Goal: Navigation & Orientation: Understand site structure

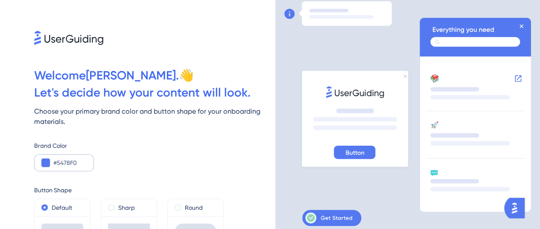
click at [87, 163] on div "#5478F0" at bounding box center [64, 162] width 60 height 17
drag, startPoint x: 80, startPoint y: 163, endPoint x: 42, endPoint y: 166, distance: 38.6
click at [42, 166] on div "#5478F0" at bounding box center [64, 162] width 60 height 17
paste input "00F7DB"
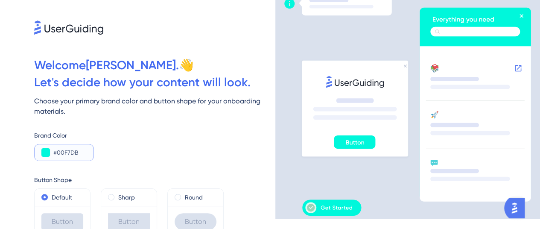
scroll to position [12, 0]
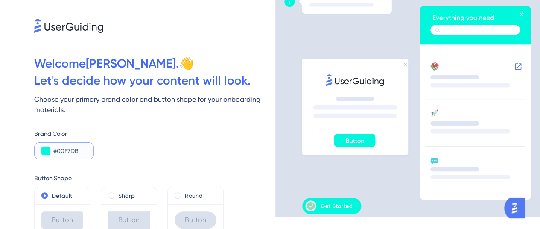
drag, startPoint x: 80, startPoint y: 150, endPoint x: 48, endPoint y: 153, distance: 32.7
click at [48, 153] on div "#00F7DB" at bounding box center [64, 150] width 60 height 17
paste input "200"
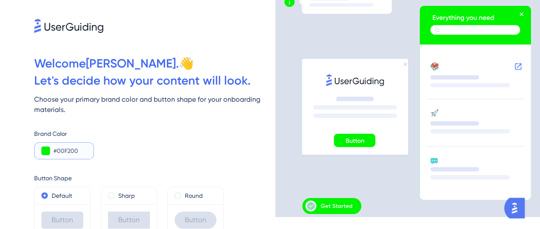
drag, startPoint x: 83, startPoint y: 150, endPoint x: 53, endPoint y: 152, distance: 30.0
click at [53, 152] on div "#00F200" at bounding box center [64, 150] width 60 height 17
paste input "7DB"
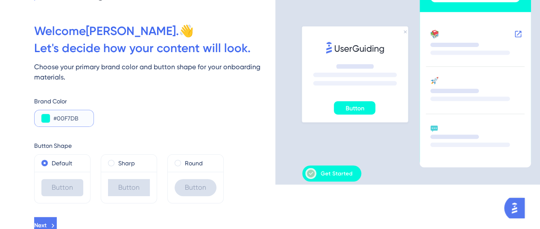
scroll to position [49, 0]
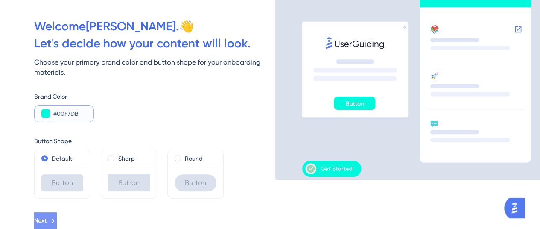
type input "#00F7DB"
click at [47, 219] on span "Next" at bounding box center [41, 221] width 12 height 10
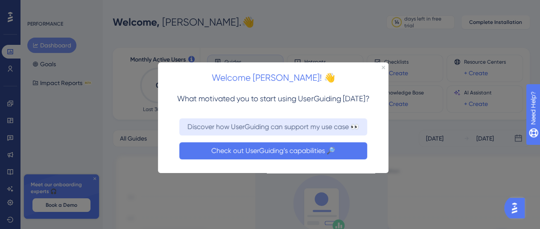
click at [296, 151] on button "Check out UserGuiding’s capabilities 🔎" at bounding box center [273, 150] width 188 height 17
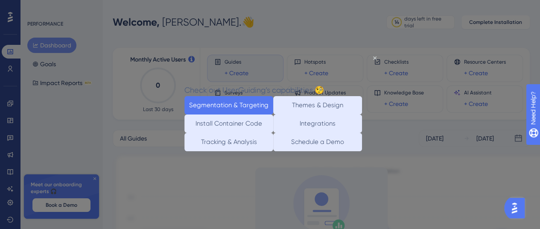
click at [232, 102] on button "Segmentation & Targeting" at bounding box center [229, 105] width 89 height 18
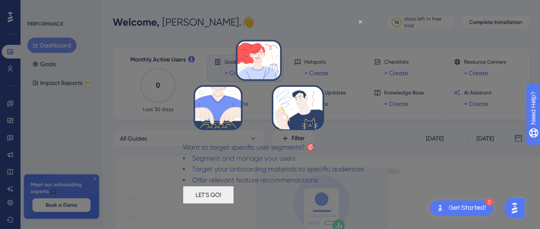
click at [234, 200] on button "LET'S GO!" at bounding box center [208, 194] width 51 height 18
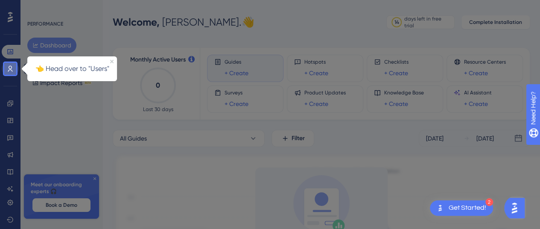
click at [8, 69] on icon at bounding box center [10, 68] width 7 height 7
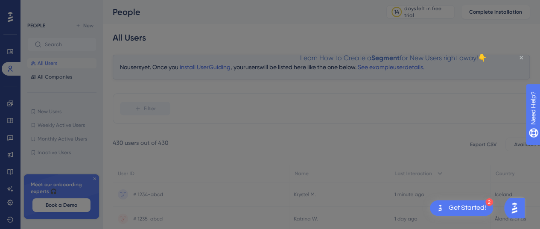
click at [521, 57] on icon "Close Preview" at bounding box center [521, 57] width 3 height 3
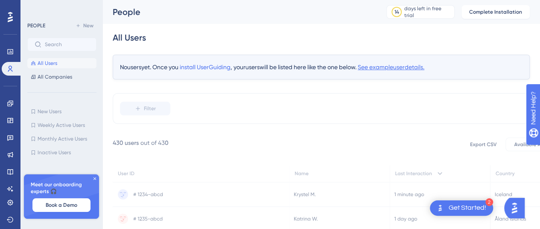
click at [403, 70] on span "See example user details." at bounding box center [391, 67] width 67 height 7
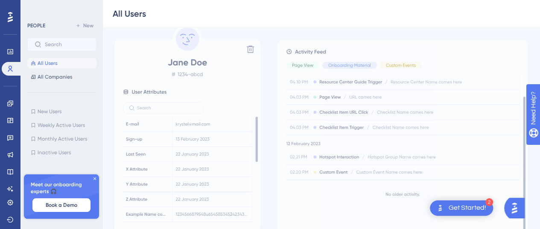
scroll to position [65, 0]
drag, startPoint x: 256, startPoint y: 139, endPoint x: 258, endPoint y: 97, distance: 41.9
click at [258, 97] on g at bounding box center [187, 127] width 147 height 209
click at [54, 63] on span "All Users" at bounding box center [48, 63] width 20 height 7
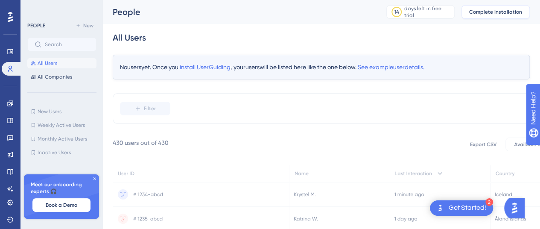
click at [514, 8] on button "Complete Installation" at bounding box center [496, 12] width 68 height 14
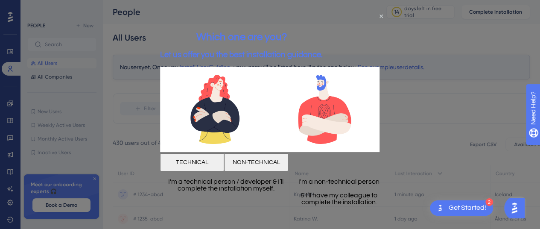
click at [288, 157] on button "NON-TECHNICAL" at bounding box center [256, 162] width 64 height 18
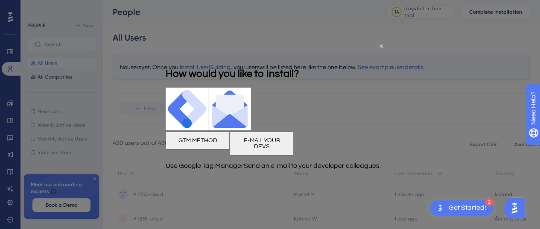
click at [465, 207] on div "Get Started!" at bounding box center [468, 207] width 38 height 9
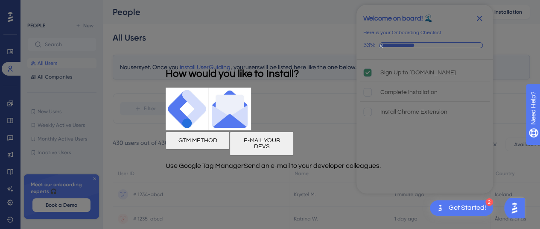
click at [382, 46] on icon "Close Preview" at bounding box center [381, 45] width 3 height 3
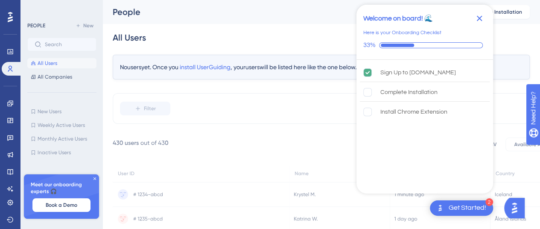
click at [480, 18] on icon "Close Checklist" at bounding box center [480, 19] width 6 height 6
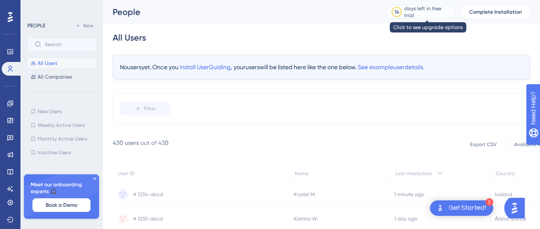
click at [439, 11] on div "days left in free trial" at bounding box center [428, 12] width 47 height 14
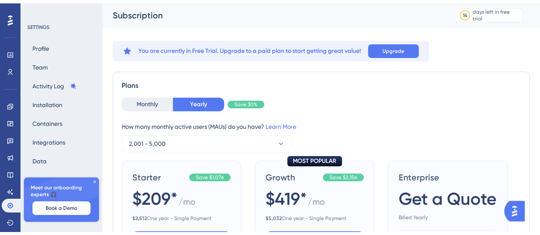
scroll to position [51, 0]
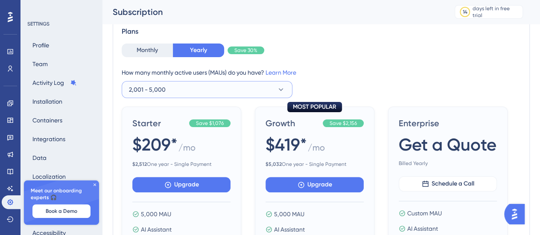
click at [283, 88] on icon at bounding box center [281, 89] width 5 height 3
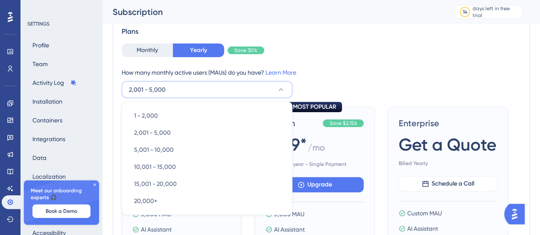
scroll to position [91, 0]
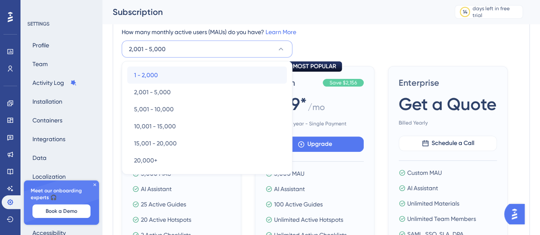
click at [171, 78] on div "1 - 2,000 1 - 2,000" at bounding box center [207, 75] width 146 height 17
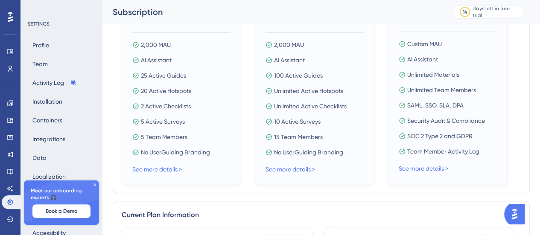
scroll to position [221, 0]
click at [155, 168] on link "See more details >" at bounding box center [157, 168] width 50 height 7
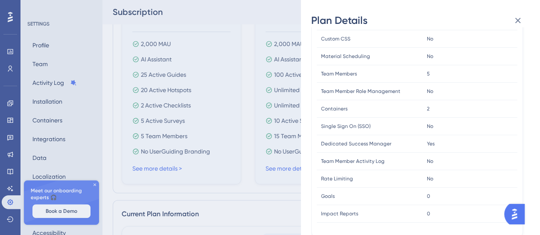
scroll to position [299, 0]
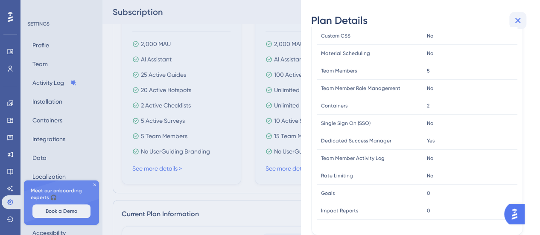
click at [519, 20] on icon at bounding box center [519, 21] width 6 height 6
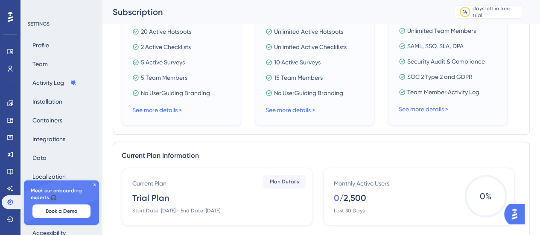
scroll to position [269, 0]
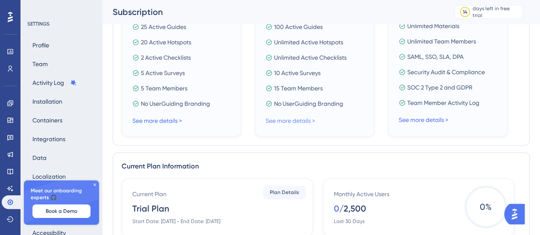
click at [293, 121] on link "See more details >" at bounding box center [291, 120] width 50 height 7
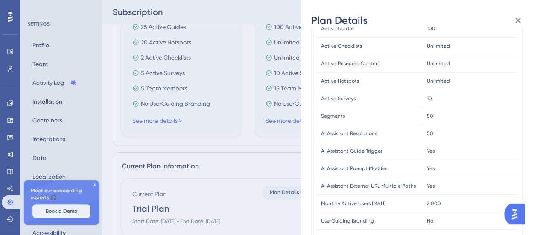
scroll to position [0, 0]
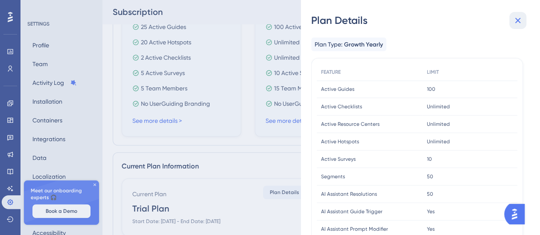
click at [519, 18] on icon at bounding box center [518, 20] width 10 height 10
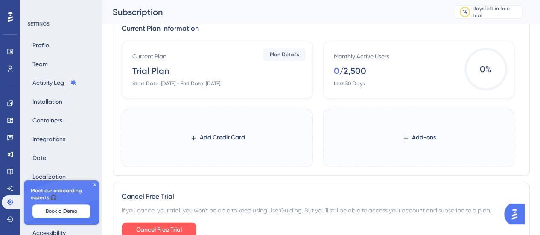
scroll to position [406, 0]
click at [33, 24] on div "SETTINGS" at bounding box center [61, 24] width 69 height 7
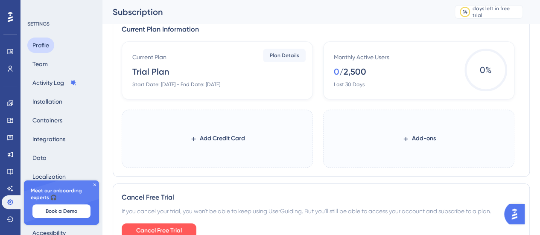
click at [44, 43] on button "Profile" at bounding box center [40, 45] width 27 height 15
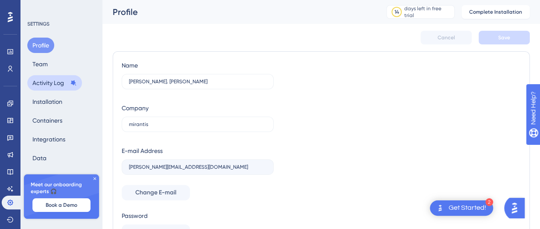
click at [38, 84] on button "Activity Log" at bounding box center [54, 82] width 55 height 15
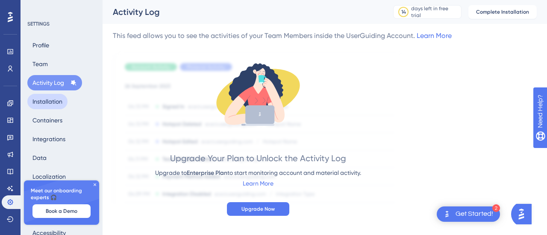
click at [55, 103] on button "Installation" at bounding box center [47, 101] width 40 height 15
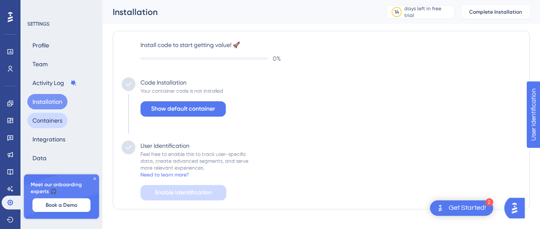
click at [43, 121] on button "Containers" at bounding box center [47, 120] width 40 height 15
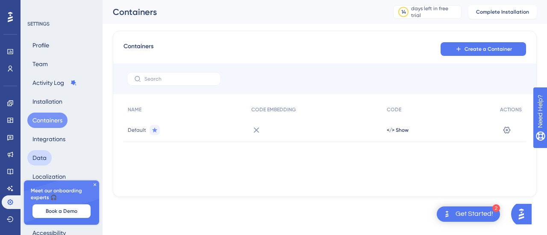
click at [40, 158] on button "Data" at bounding box center [39, 157] width 24 height 15
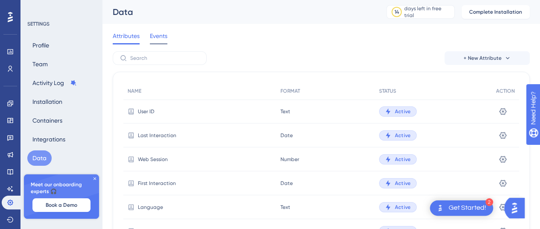
click at [161, 35] on span "Events" at bounding box center [159, 36] width 18 height 10
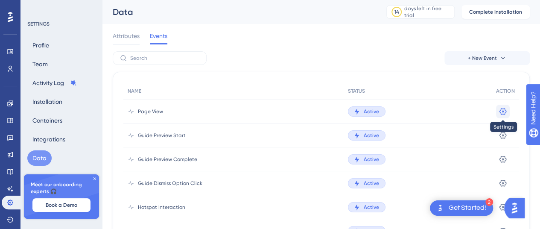
click at [502, 112] on icon at bounding box center [503, 111] width 7 height 7
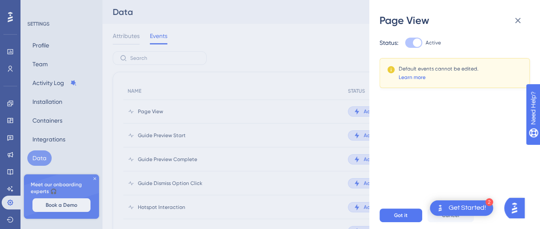
click at [418, 76] on link "Learn more" at bounding box center [412, 77] width 27 height 7
